Goal: Information Seeking & Learning: Compare options

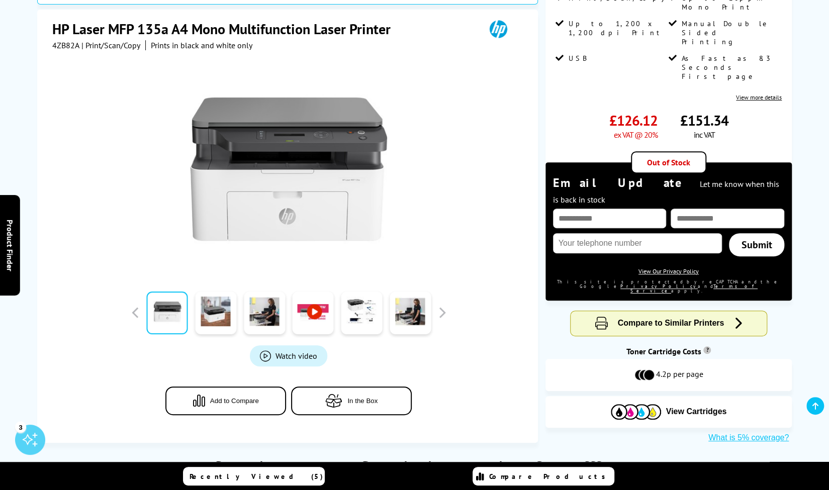
scroll to position [195, 0]
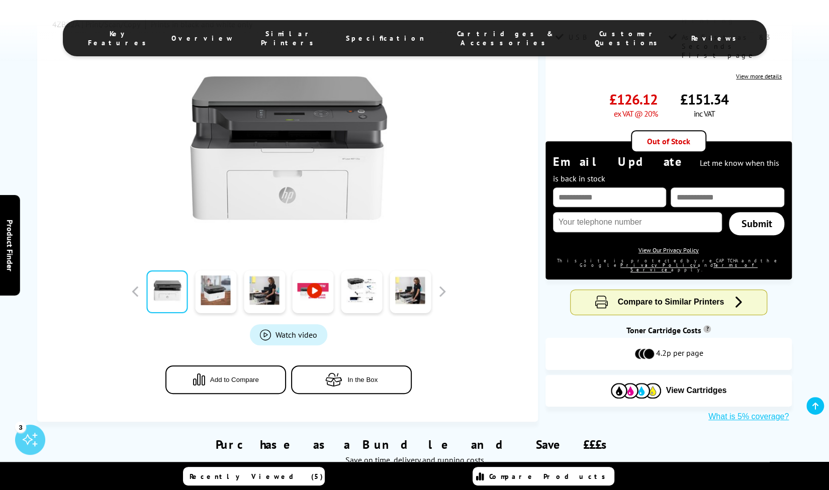
click at [667, 298] on span "Compare to Similar Printers" at bounding box center [671, 302] width 107 height 9
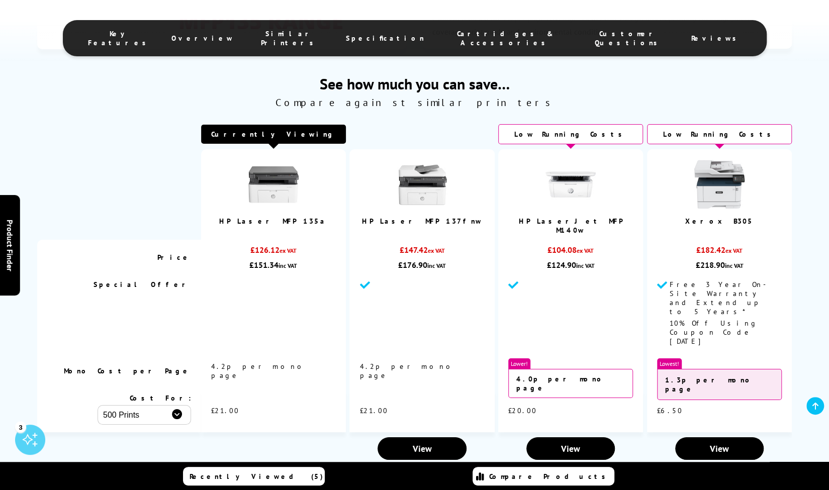
scroll to position [2295, 0]
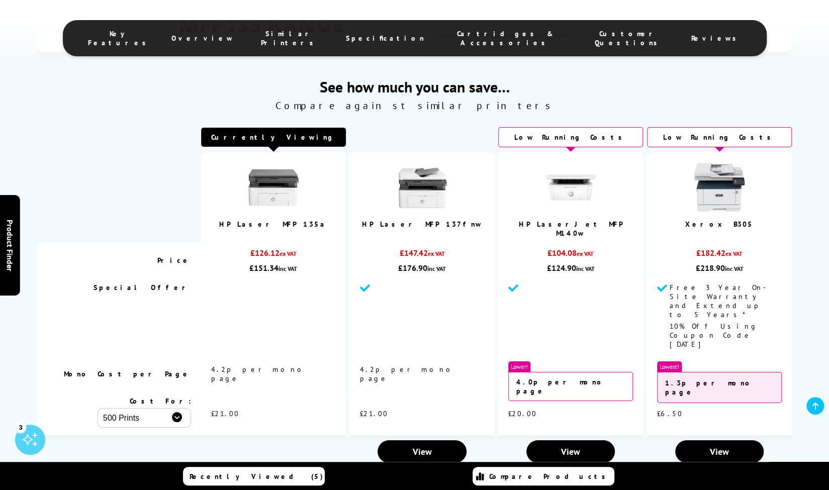
click at [735, 224] on link "Xerox B305" at bounding box center [719, 224] width 68 height 9
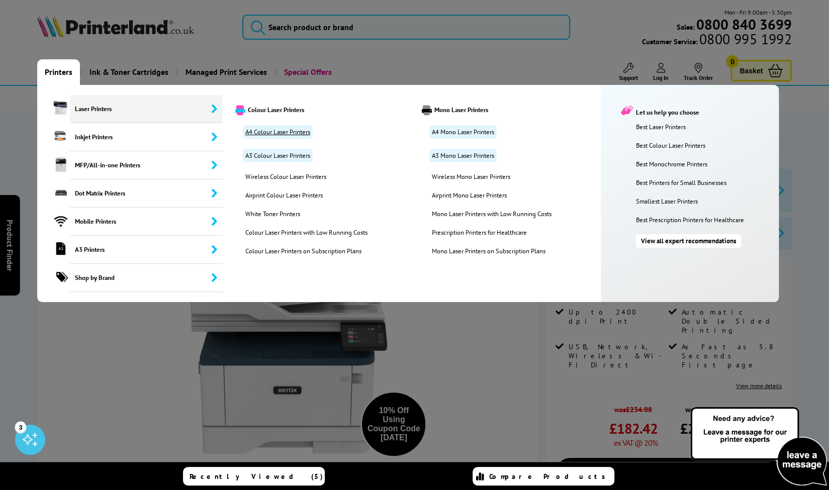
click at [262, 129] on link "A4 Colour Laser Printers" at bounding box center [278, 132] width 70 height 14
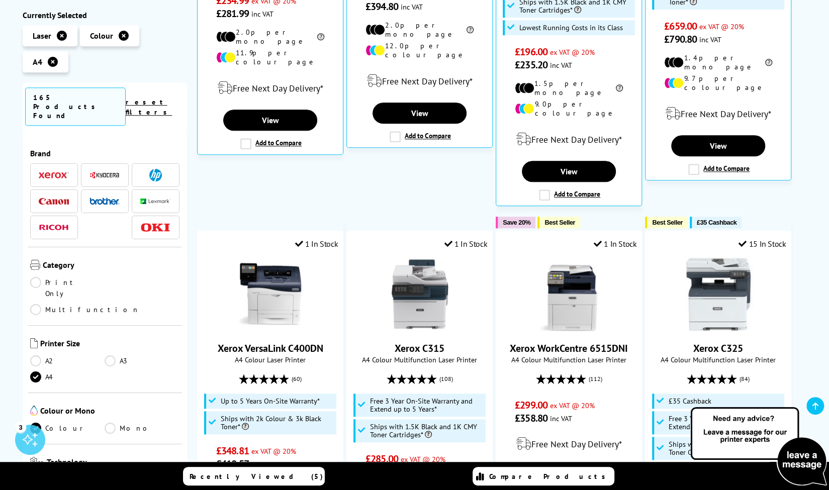
scroll to position [566, 0]
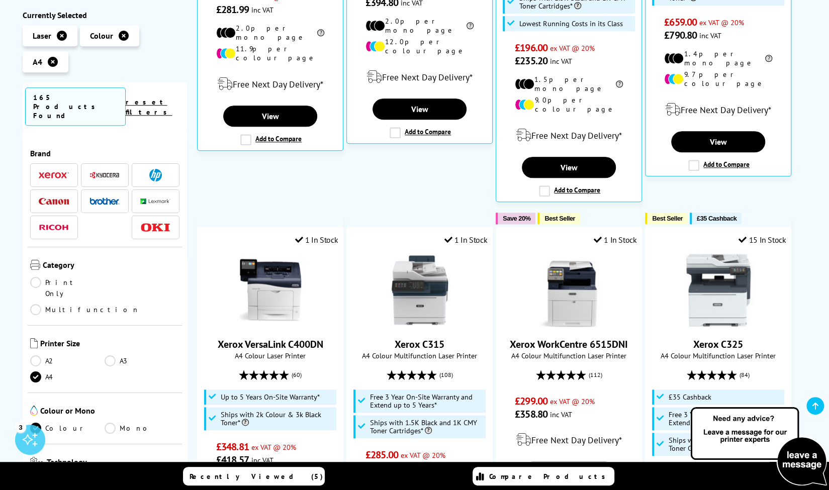
click at [170, 163] on li at bounding box center [156, 175] width 48 height 24
click at [155, 169] on img at bounding box center [155, 175] width 13 height 13
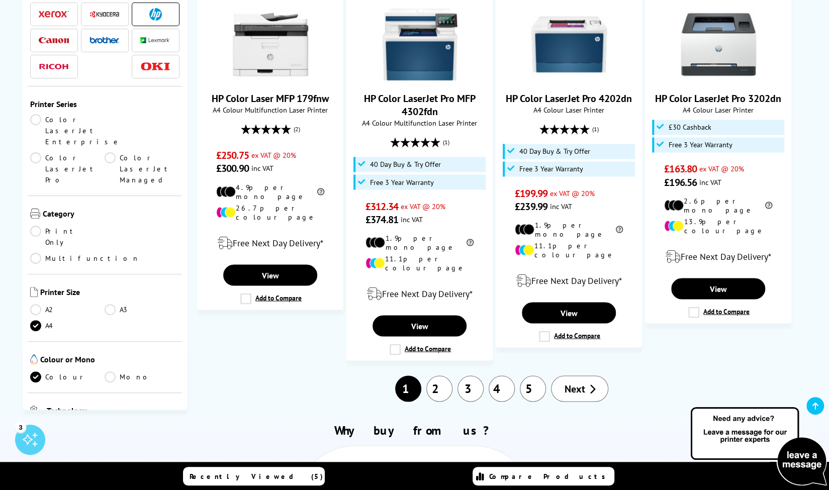
scroll to position [1045, 0]
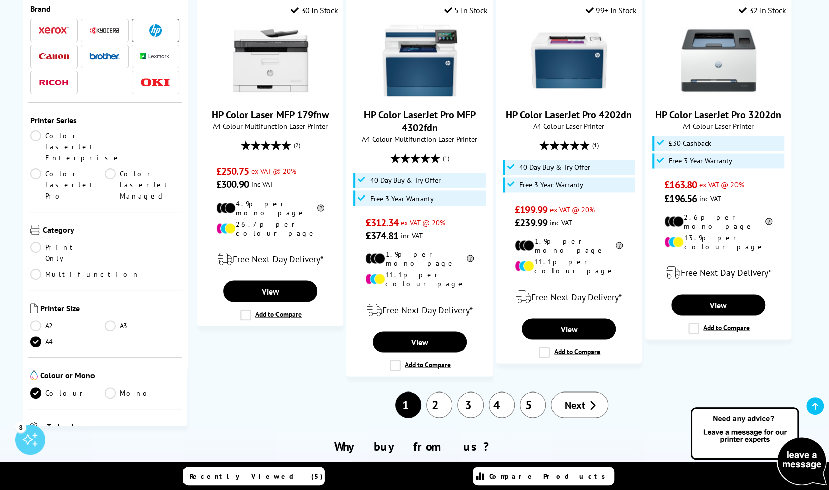
click at [131, 269] on link "Multifunction" at bounding box center [85, 274] width 110 height 11
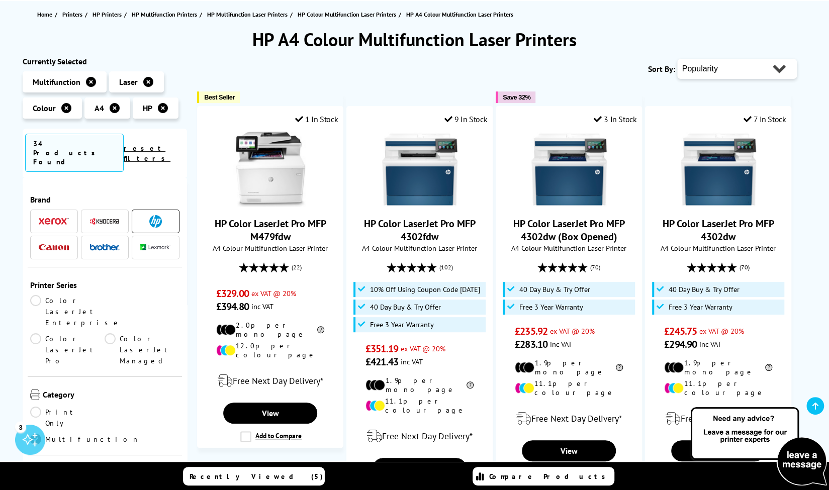
scroll to position [93, 0]
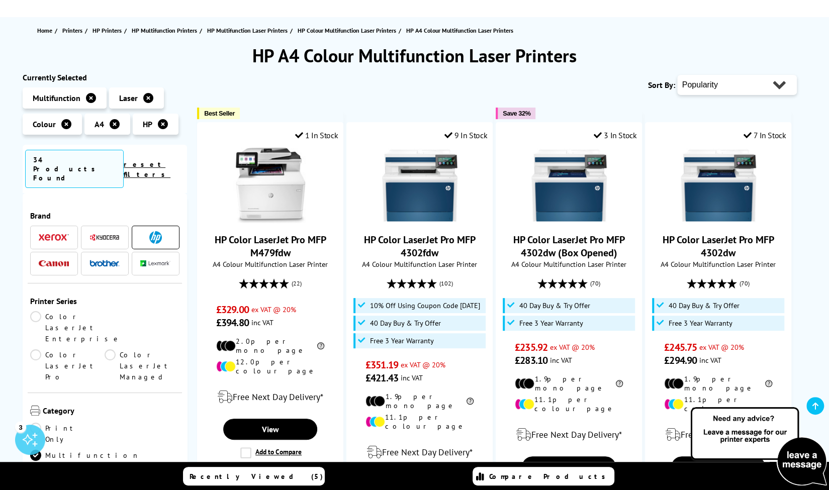
click at [724, 84] on select "Popularity Rating Price - Low to High Price - High to Low Running Costs - Low t…" at bounding box center [737, 85] width 120 height 20
select select "Price Ascending"
click at [677, 75] on select "Popularity Rating Price - Low to High Price - High to Low Running Costs - Low t…" at bounding box center [737, 85] width 120 height 20
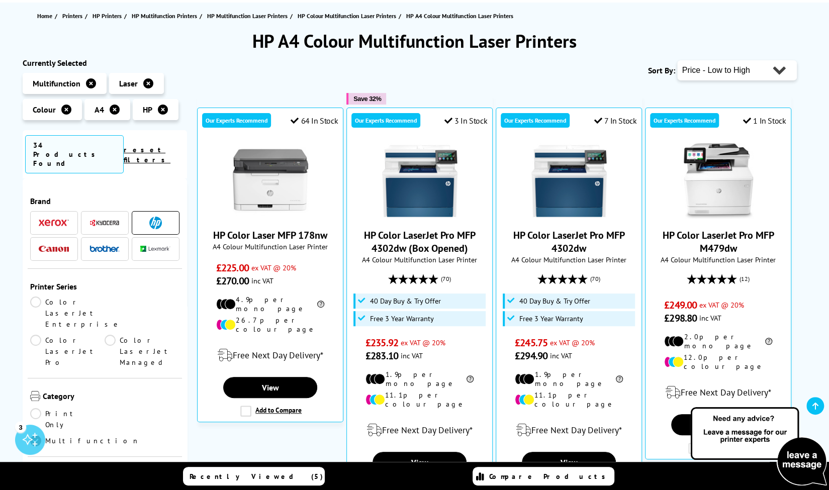
scroll to position [110, 0]
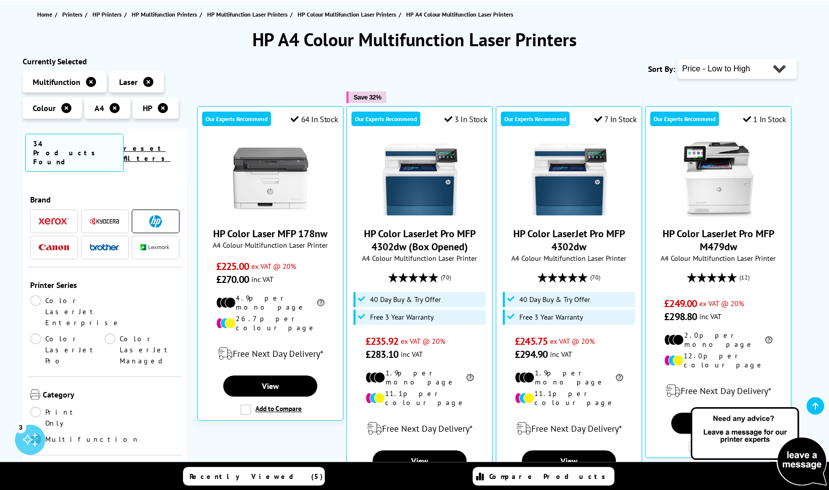
click at [51, 407] on link "Print Only" at bounding box center [67, 418] width 75 height 22
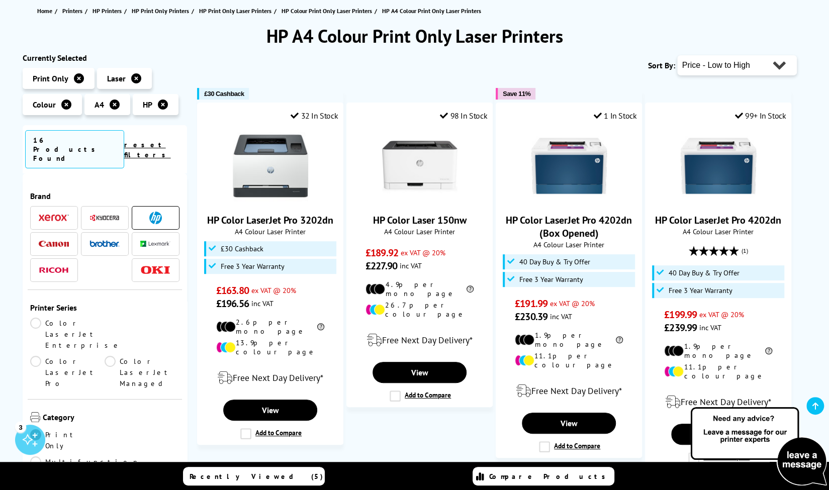
scroll to position [111, 0]
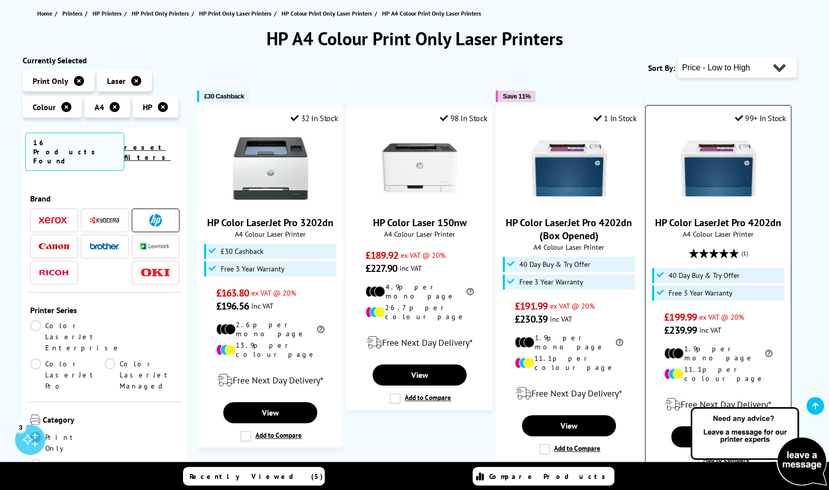
click at [709, 196] on img at bounding box center [718, 168] width 75 height 75
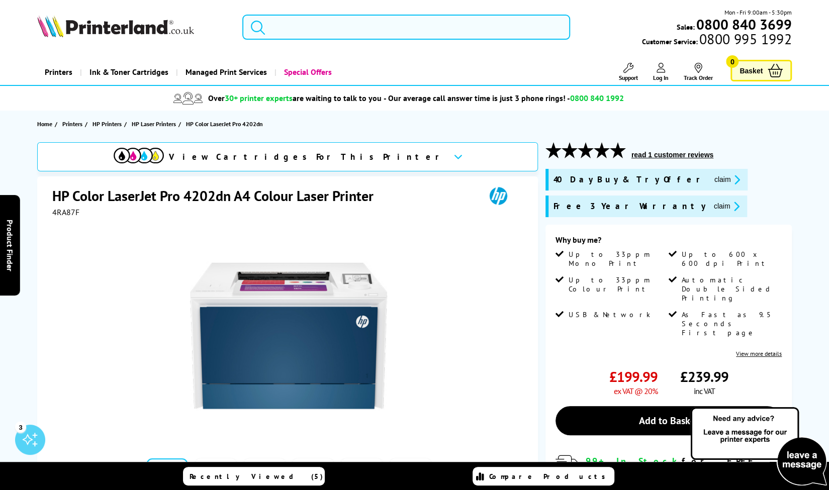
click at [702, 150] on button "read 1 customer reviews" at bounding box center [672, 154] width 88 height 9
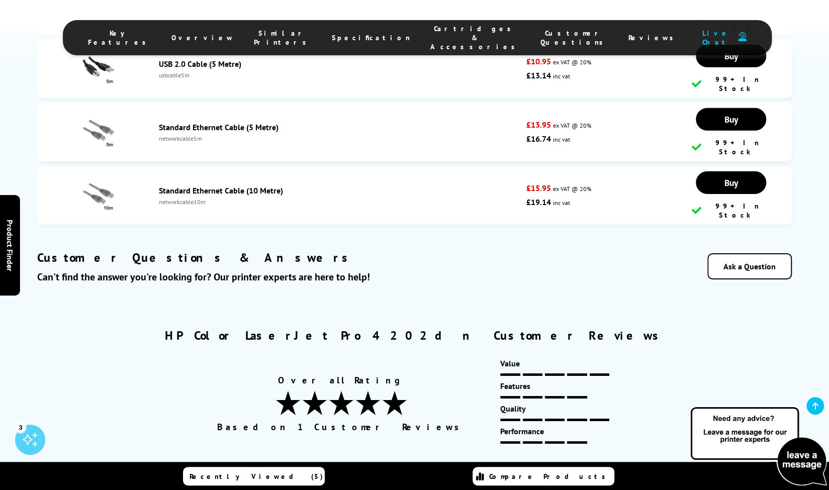
scroll to position [4476, 0]
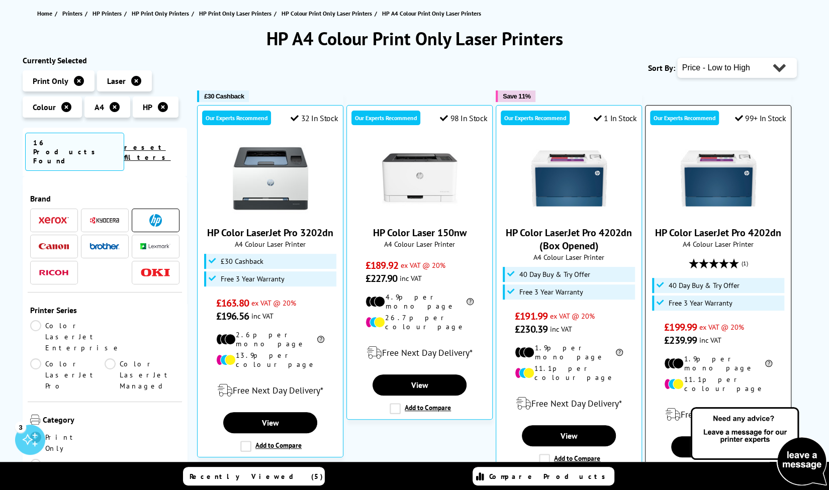
click at [709, 210] on img at bounding box center [718, 178] width 75 height 75
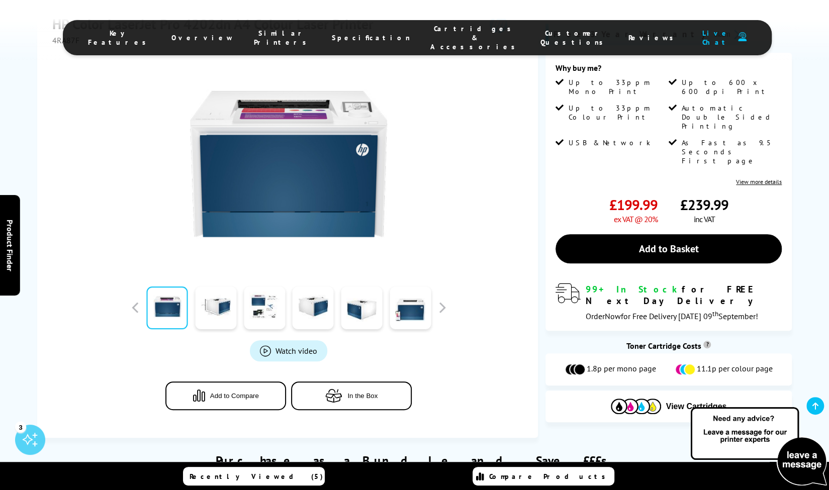
scroll to position [149, 0]
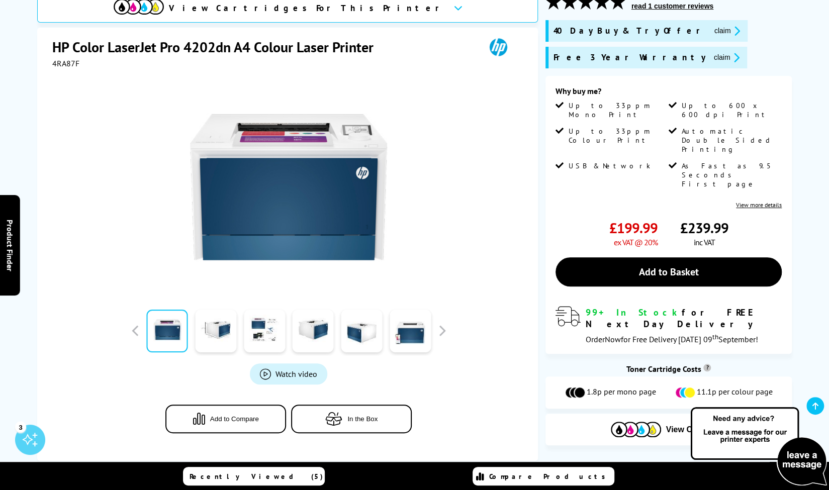
click at [320, 186] on img at bounding box center [288, 186] width 197 height 197
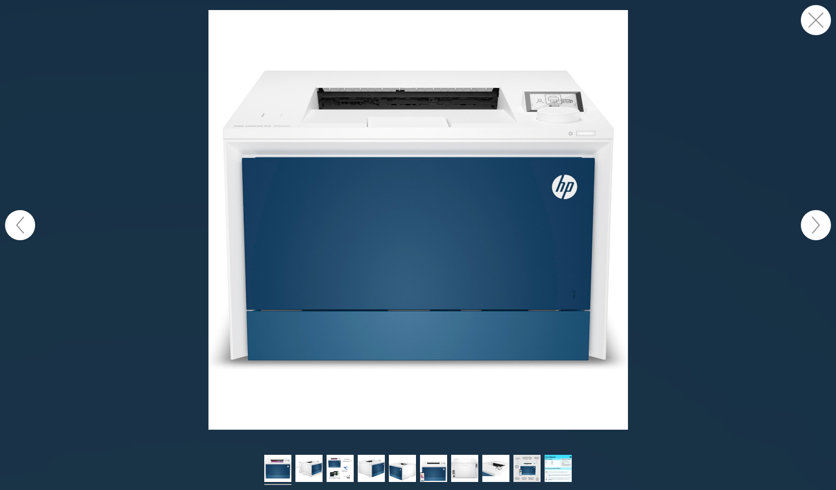
click at [821, 229] on button "button" at bounding box center [816, 225] width 30 height 30
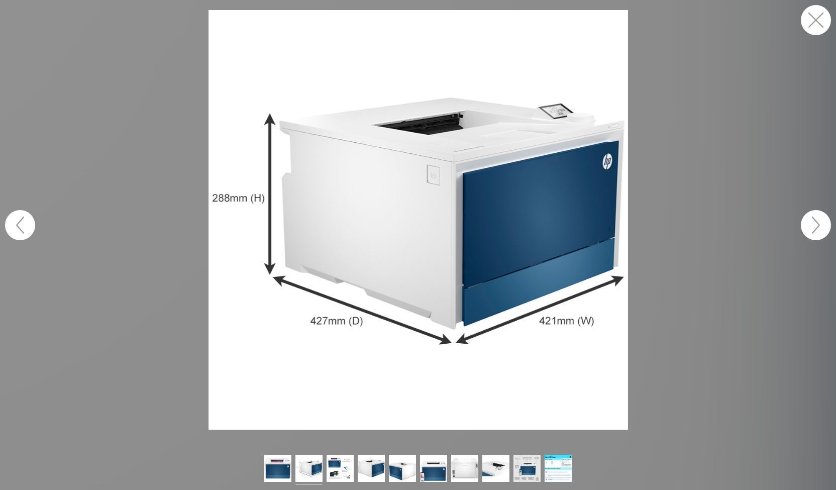
click at [821, 229] on button "button" at bounding box center [816, 225] width 30 height 30
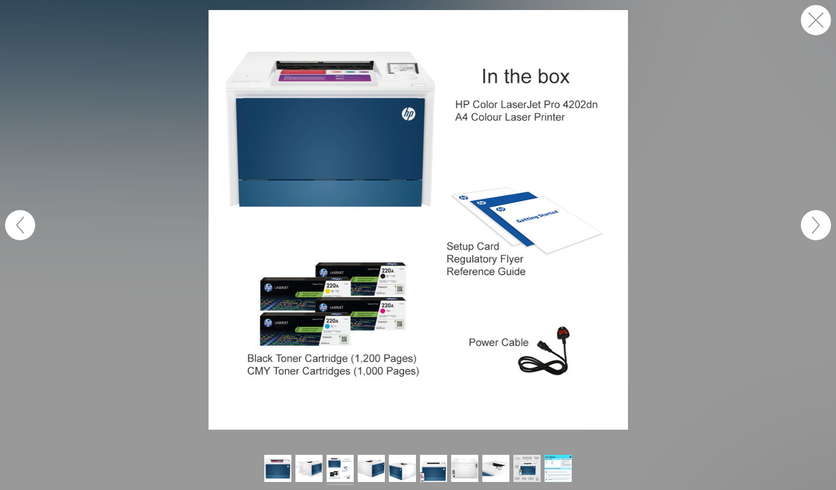
click at [821, 229] on button "button" at bounding box center [816, 225] width 30 height 30
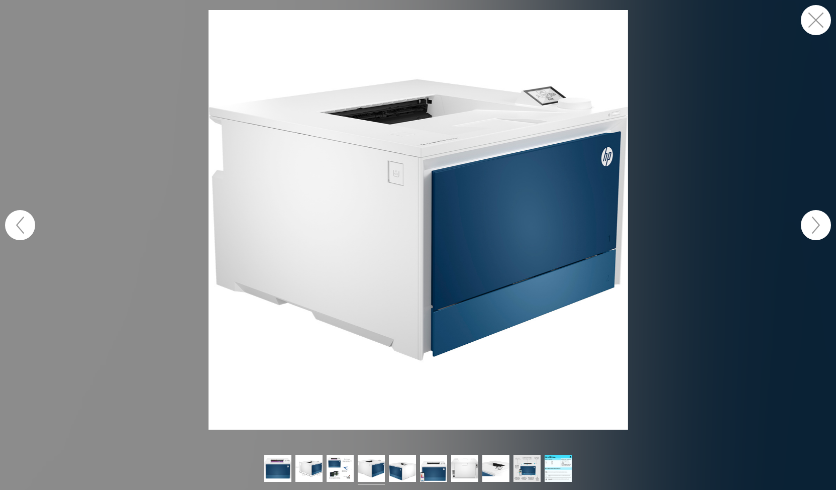
click at [821, 229] on button "button" at bounding box center [816, 225] width 30 height 30
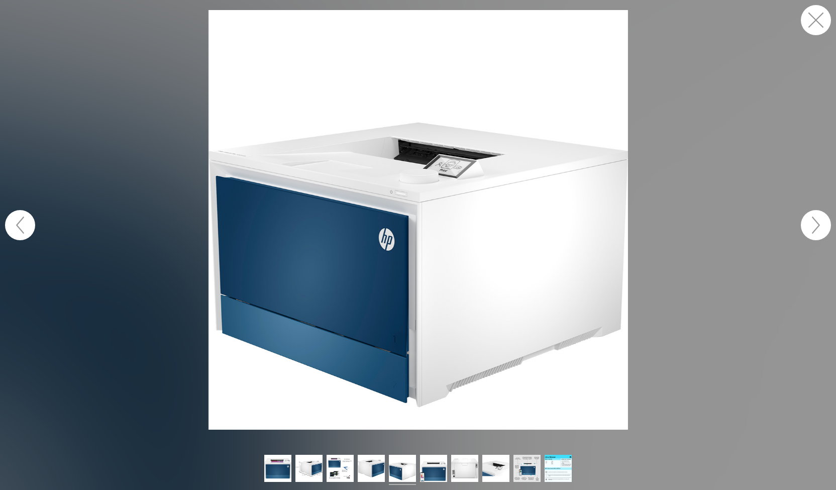
click at [821, 229] on button "button" at bounding box center [816, 225] width 30 height 30
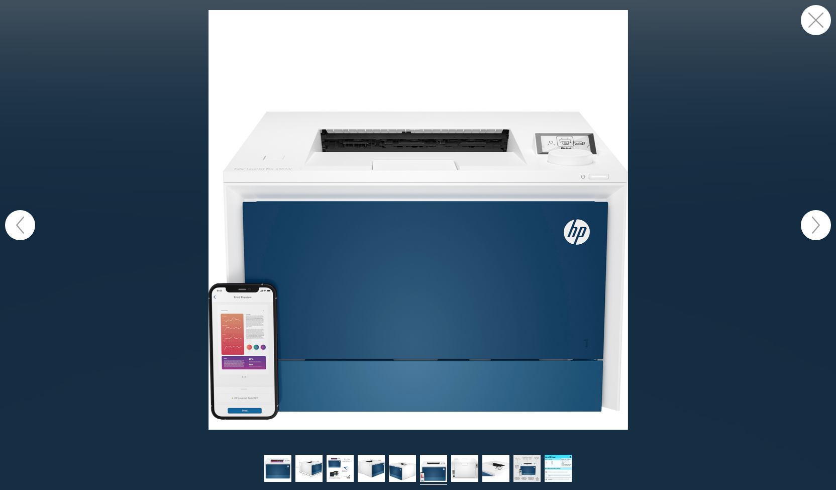
click at [821, 229] on button "button" at bounding box center [816, 225] width 30 height 30
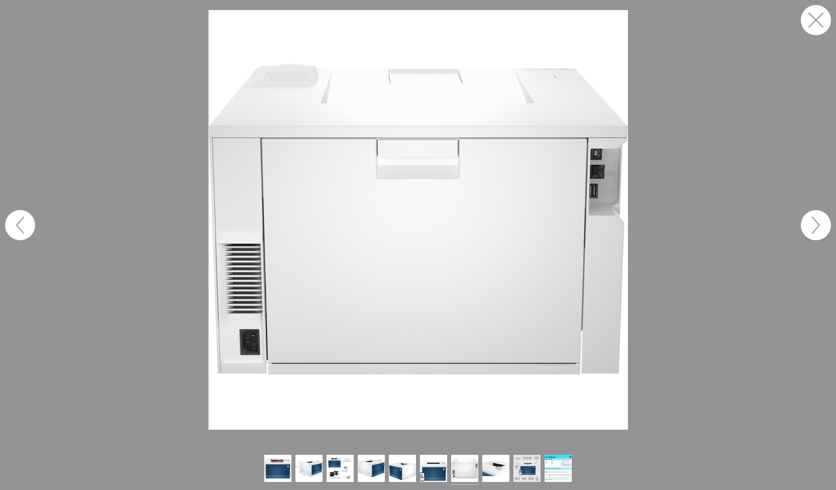
click at [821, 229] on button "button" at bounding box center [816, 225] width 30 height 30
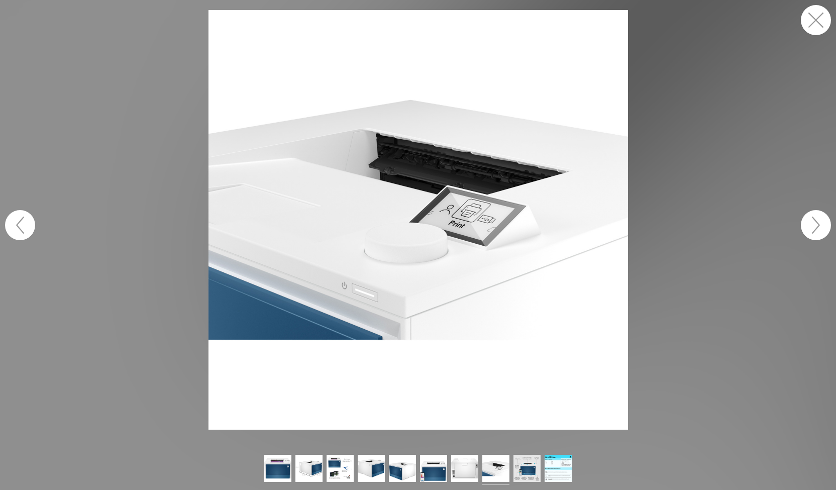
click at [821, 229] on button "button" at bounding box center [816, 225] width 30 height 30
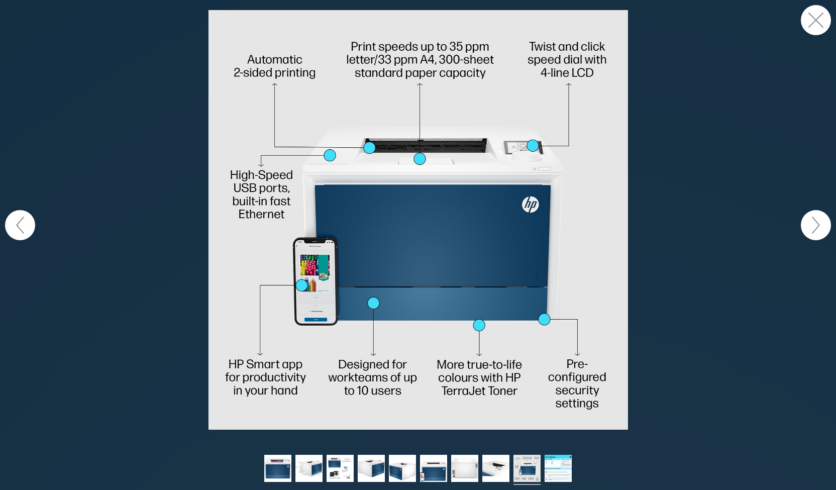
click at [821, 229] on button "button" at bounding box center [816, 225] width 30 height 30
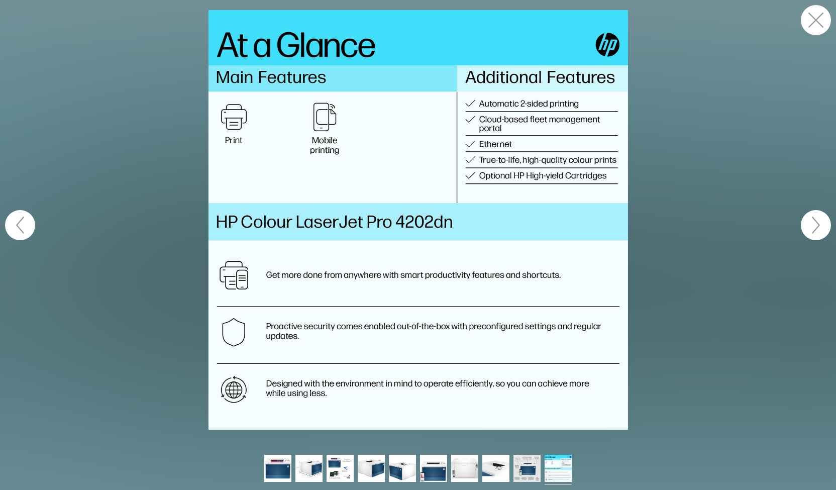
click at [821, 229] on button "button" at bounding box center [816, 225] width 30 height 30
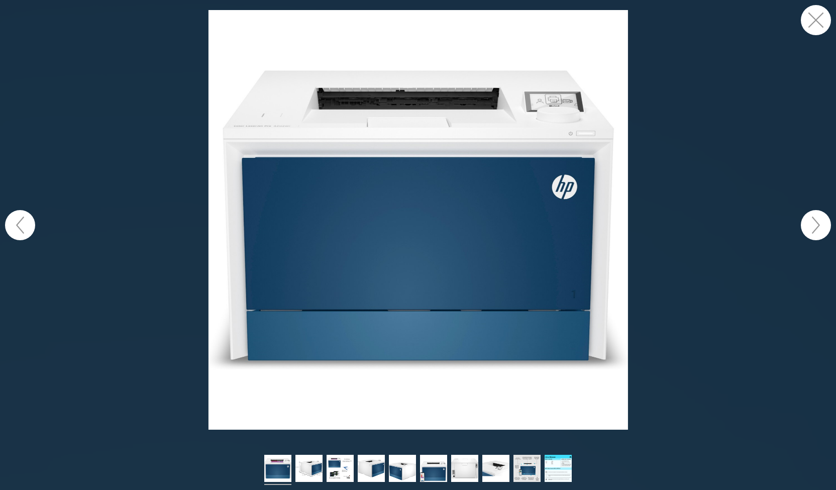
click at [821, 229] on button "button" at bounding box center [816, 225] width 30 height 30
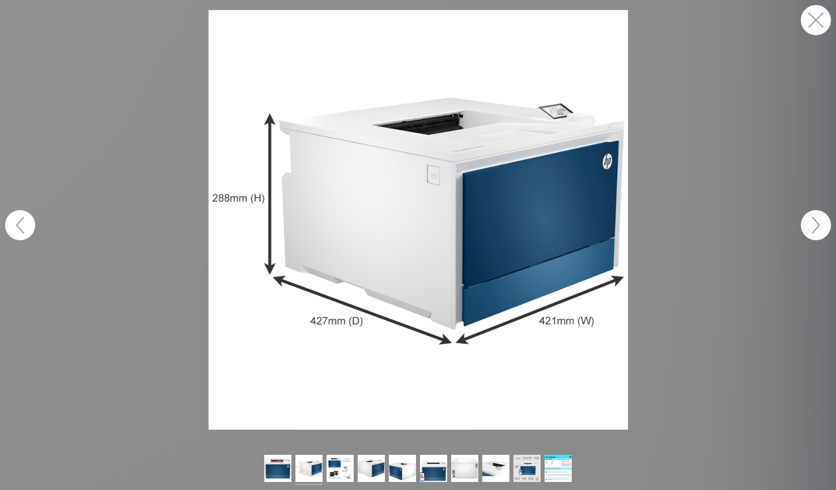
click at [814, 25] on button "button" at bounding box center [816, 20] width 30 height 30
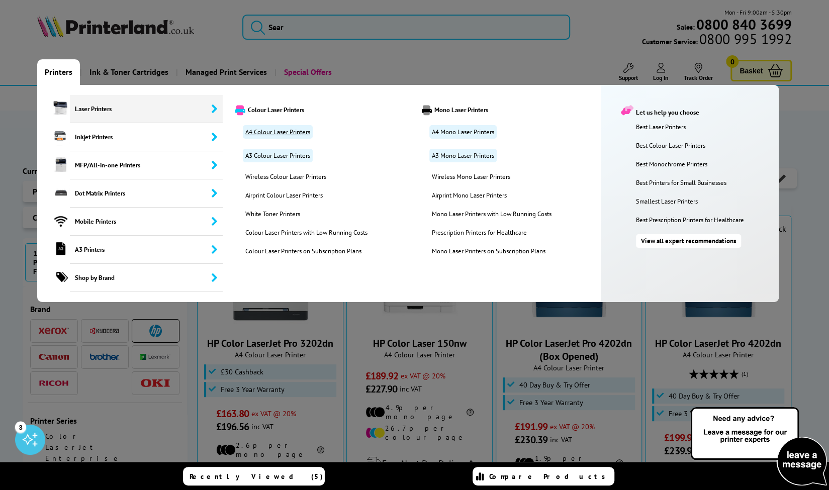
click at [302, 133] on link "A4 Colour Laser Printers" at bounding box center [278, 132] width 70 height 14
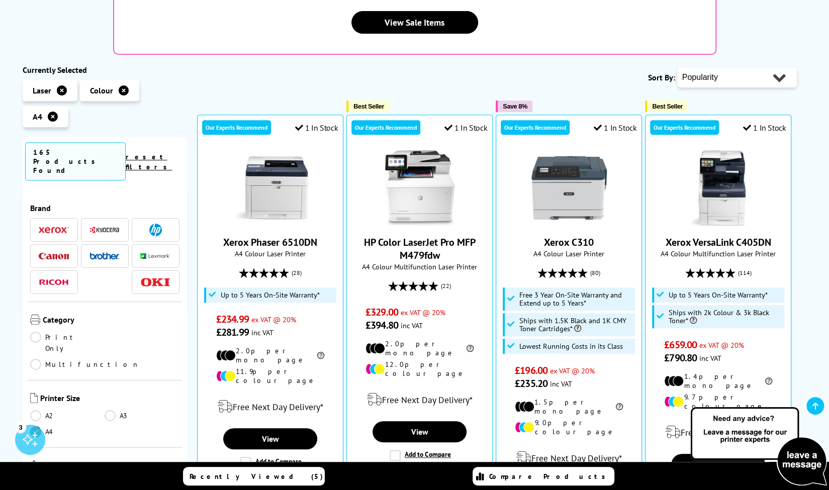
scroll to position [248, 0]
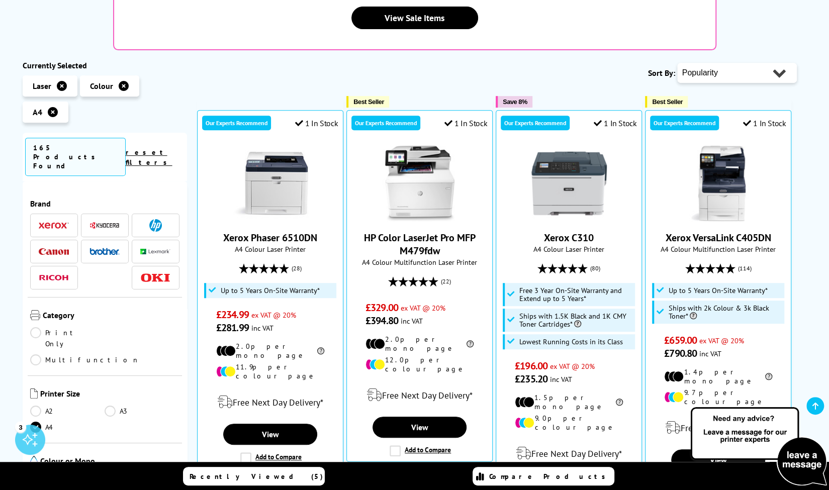
click at [755, 63] on select "Popularity Rating Price - Low to High Price - High to Low Running Costs - Low t…" at bounding box center [737, 73] width 120 height 20
select select "Price Ascending"
click at [677, 63] on select "Popularity Rating Price - Low to High Price - High to Low Running Costs - Low t…" at bounding box center [737, 73] width 120 height 20
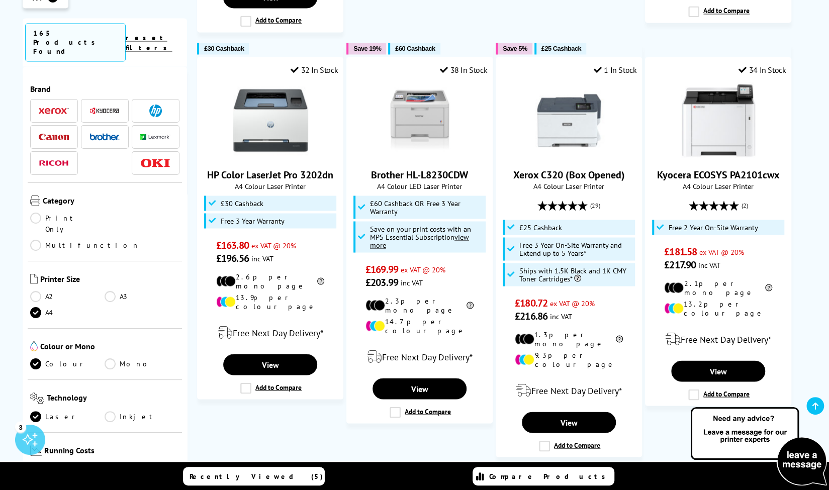
scroll to position [1081, 0]
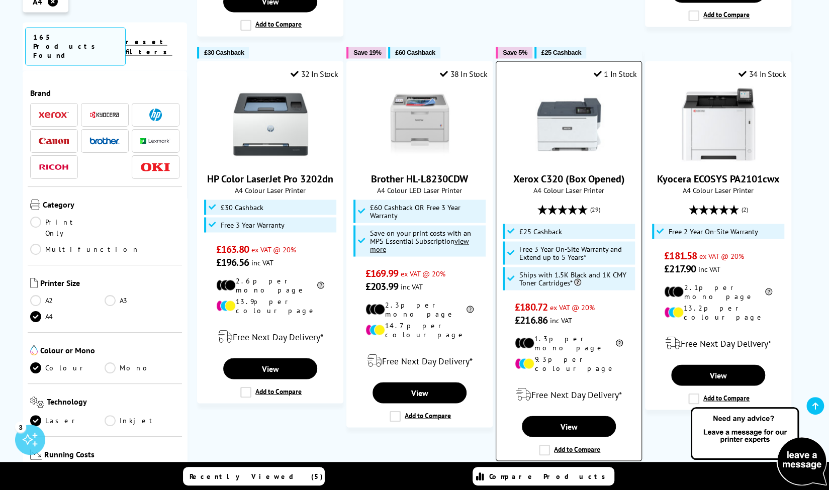
click at [560, 86] on img at bounding box center [568, 123] width 75 height 75
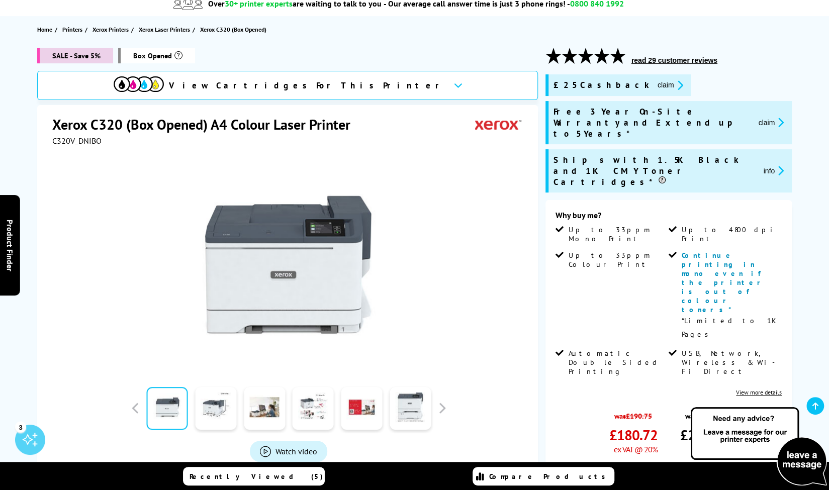
scroll to position [152, 0]
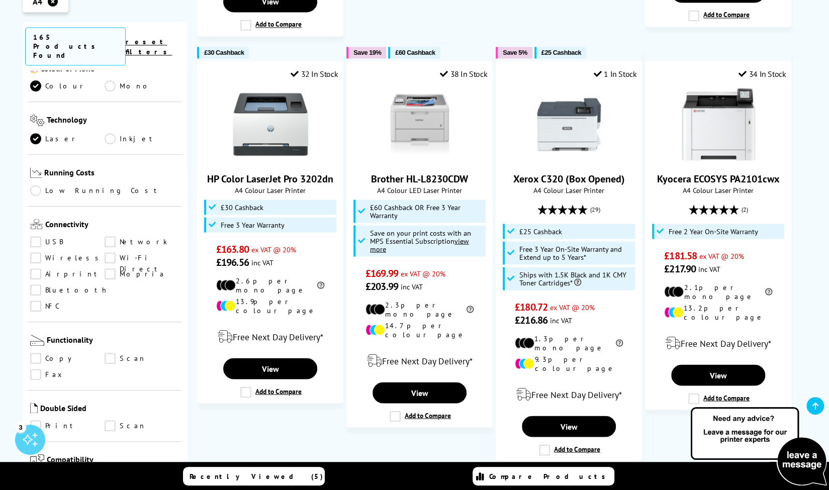
scroll to position [319, 0]
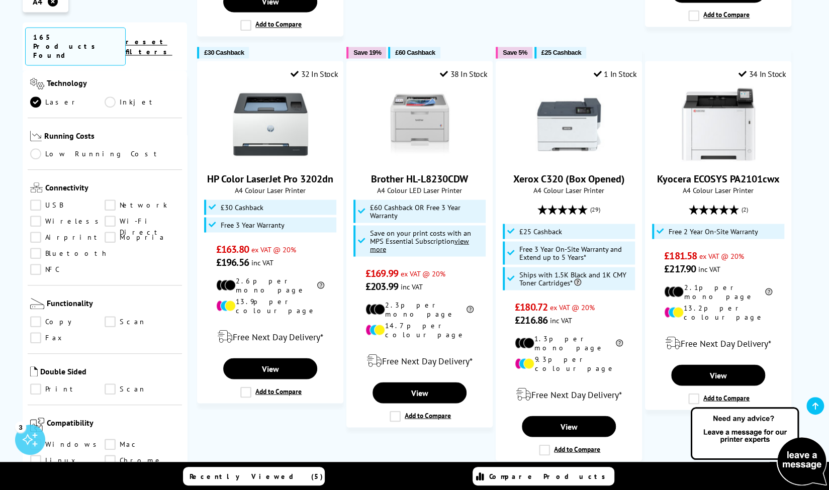
click at [34, 384] on link "Print" at bounding box center [67, 389] width 75 height 11
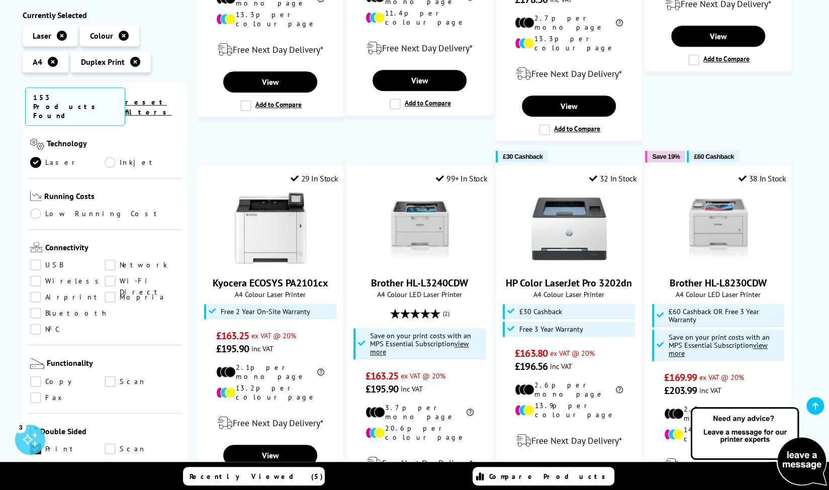
scroll to position [452, 0]
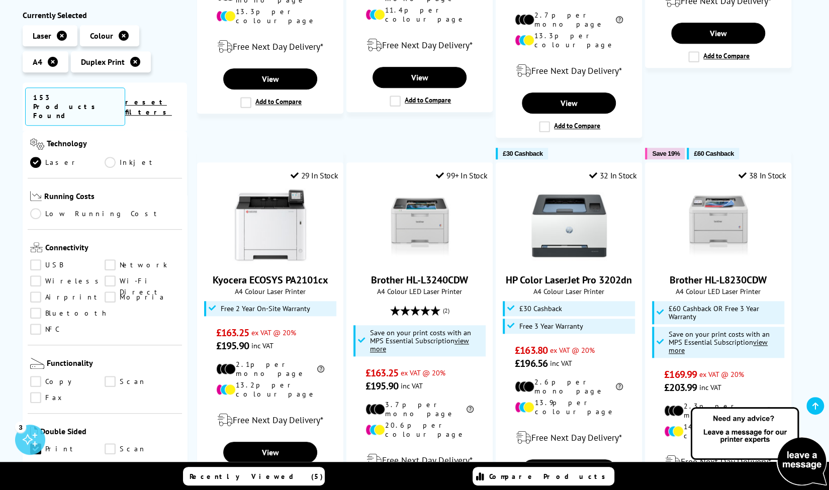
click at [47, 276] on link "Wireless" at bounding box center [67, 281] width 75 height 11
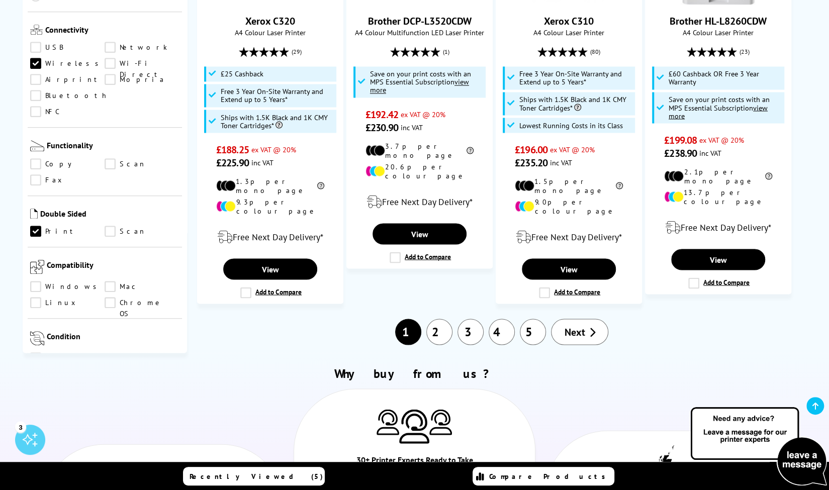
scroll to position [1141, 0]
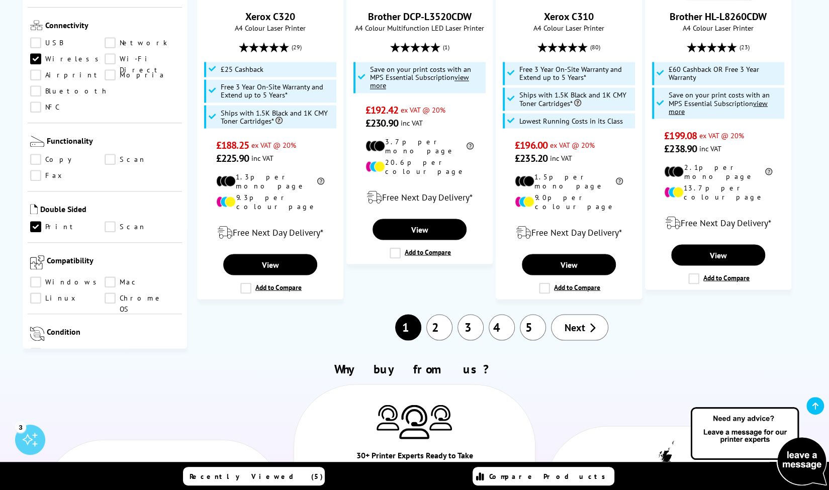
click at [581, 321] on span "Next" at bounding box center [574, 327] width 21 height 13
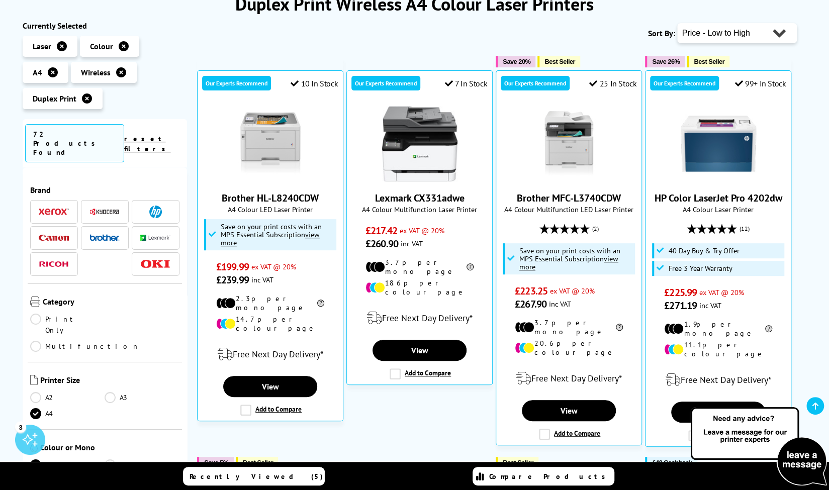
scroll to position [144, 0]
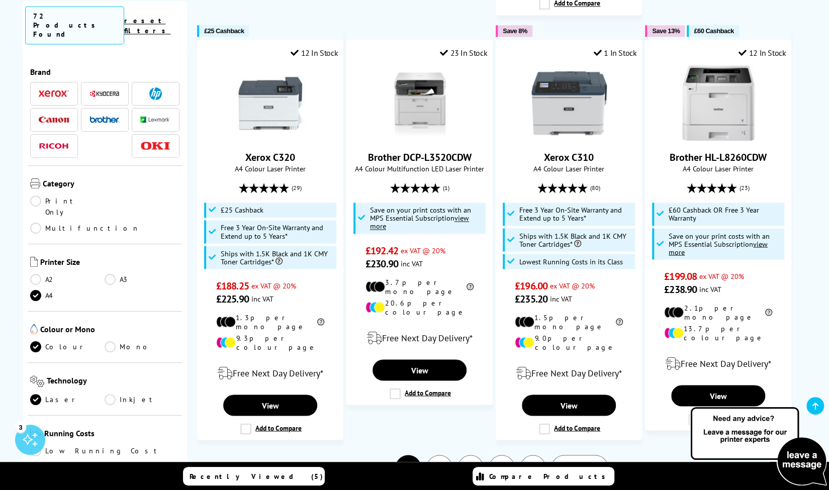
scroll to position [1010, 0]
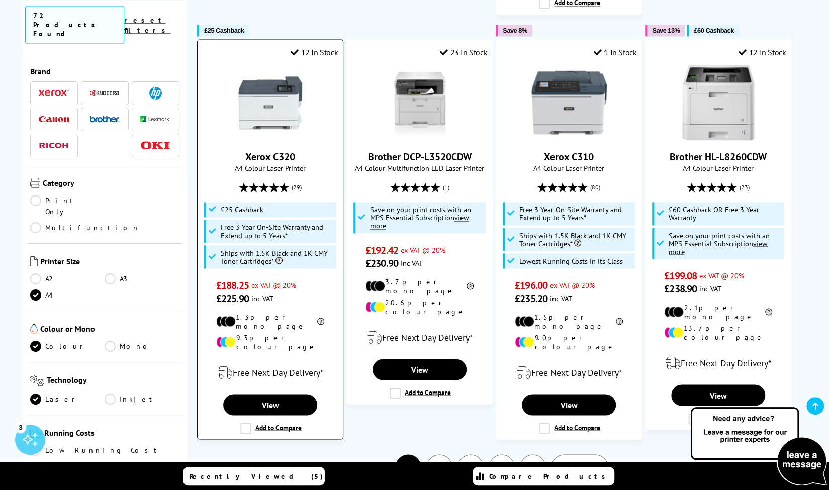
click at [275, 91] on img at bounding box center [270, 102] width 75 height 75
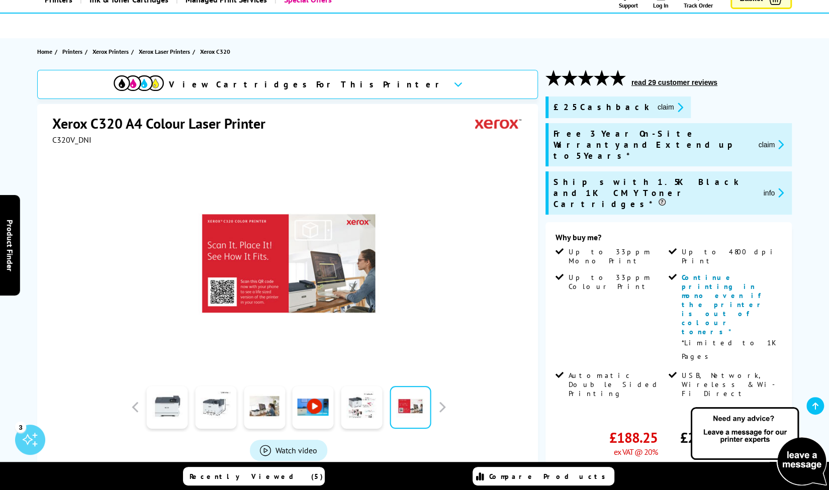
scroll to position [73, 0]
